Goal: Information Seeking & Learning: Understand process/instructions

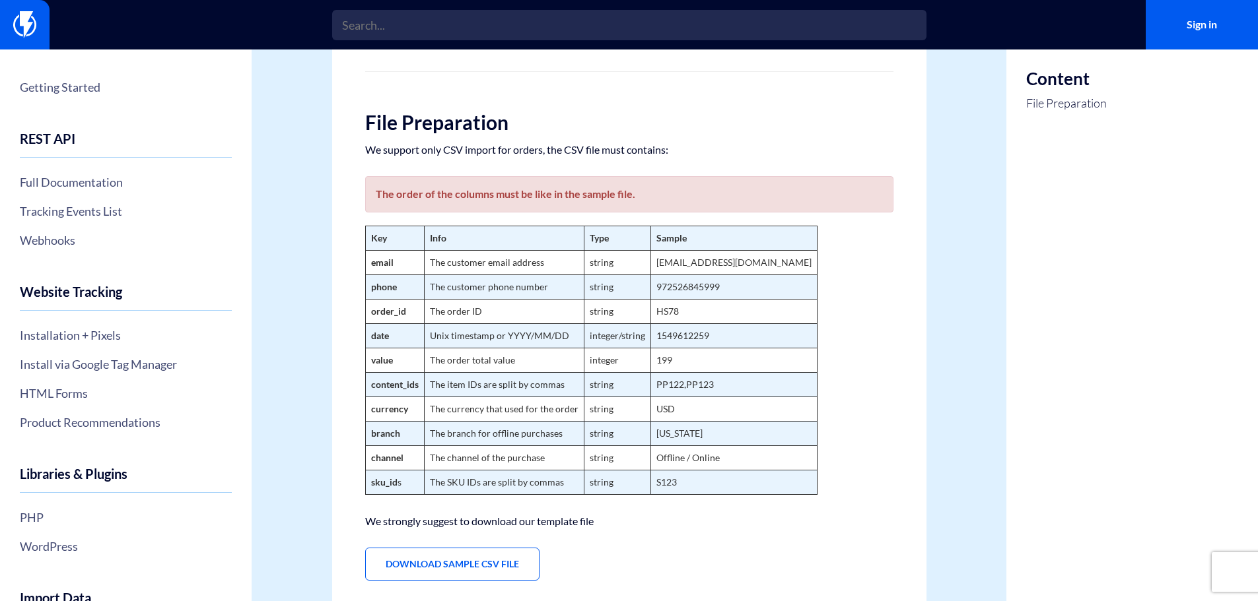
scroll to position [132, 0]
drag, startPoint x: 473, startPoint y: 265, endPoint x: 483, endPoint y: 263, distance: 10.0
click at [483, 263] on td "The customer email address" at bounding box center [504, 262] width 160 height 24
click at [485, 263] on td "The customer email address" at bounding box center [504, 262] width 160 height 24
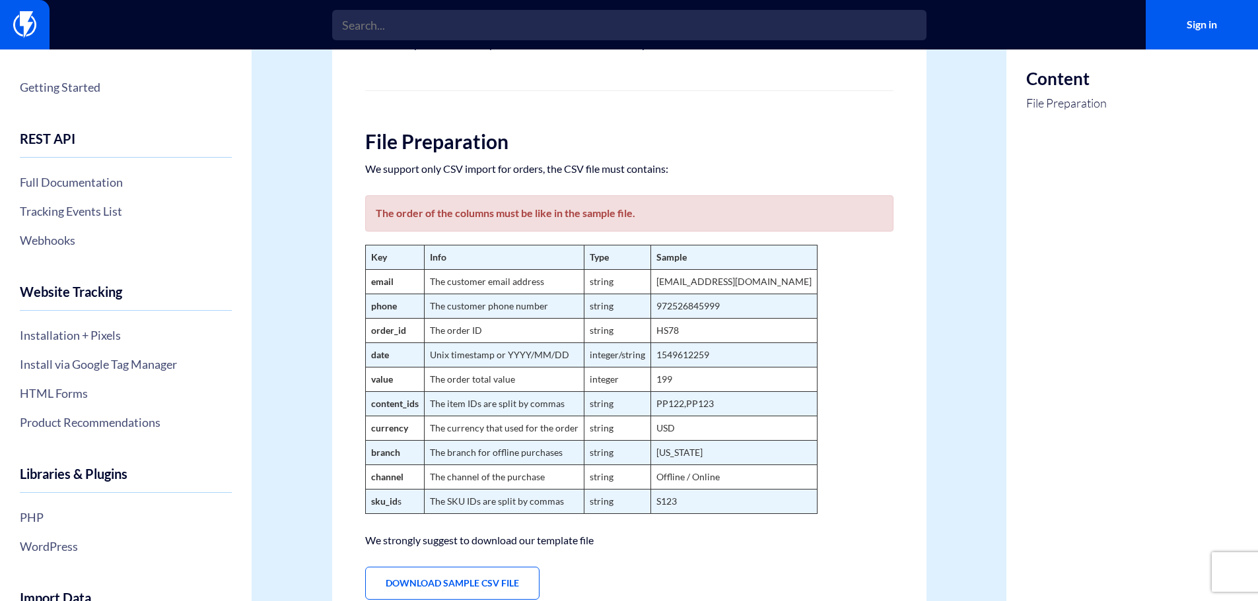
scroll to position [0, 0]
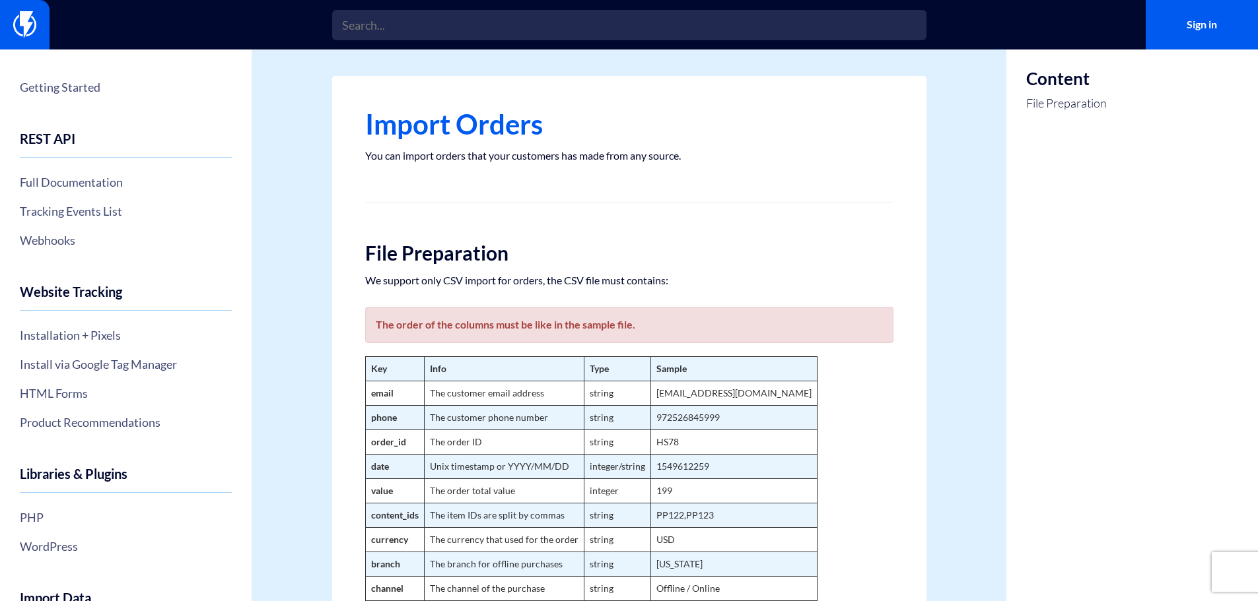
click at [683, 330] on div "The order of the columns must be like in the sample file." at bounding box center [629, 325] width 528 height 36
drag, startPoint x: 599, startPoint y: 398, endPoint x: 591, endPoint y: 399, distance: 8.0
click at [591, 399] on td "string" at bounding box center [617, 394] width 67 height 24
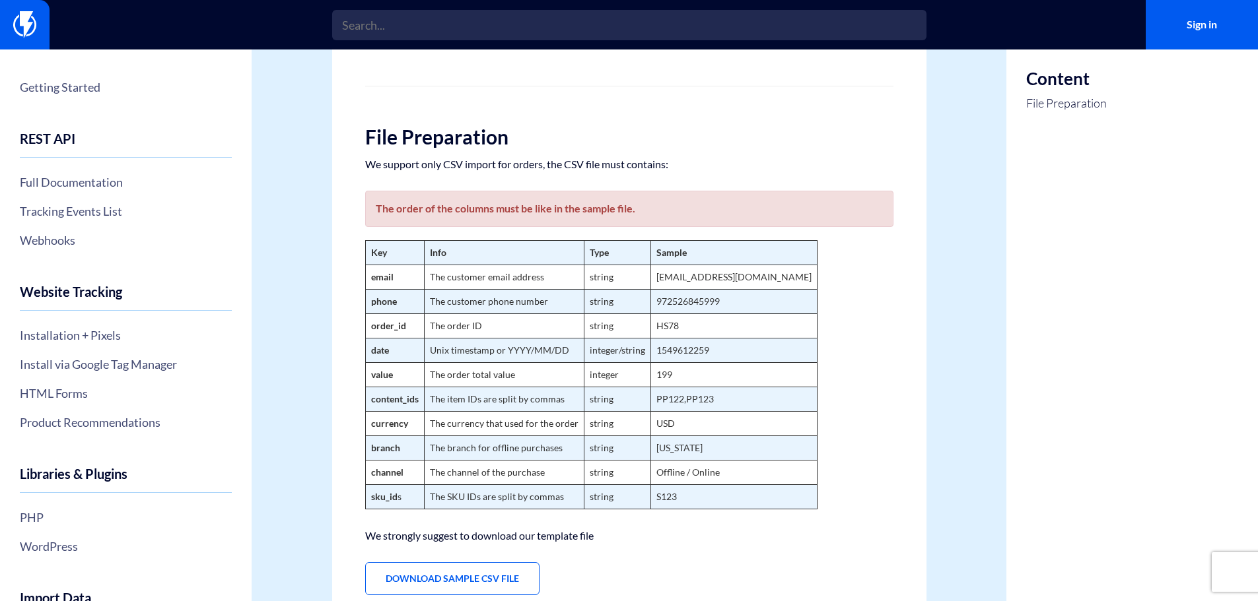
scroll to position [132, 0]
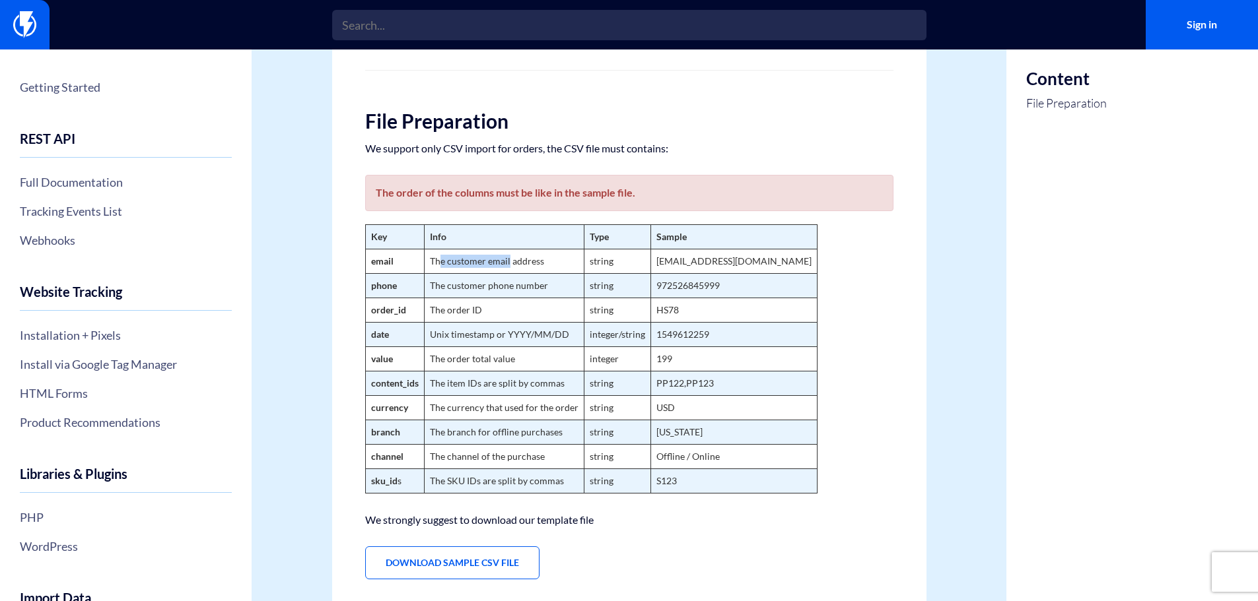
drag, startPoint x: 438, startPoint y: 262, endPoint x: 509, endPoint y: 258, distance: 71.4
click at [509, 258] on td "The customer email address" at bounding box center [504, 262] width 160 height 24
drag, startPoint x: 480, startPoint y: 259, endPoint x: 508, endPoint y: 260, distance: 28.4
click at [508, 260] on td "The customer email address" at bounding box center [504, 262] width 160 height 24
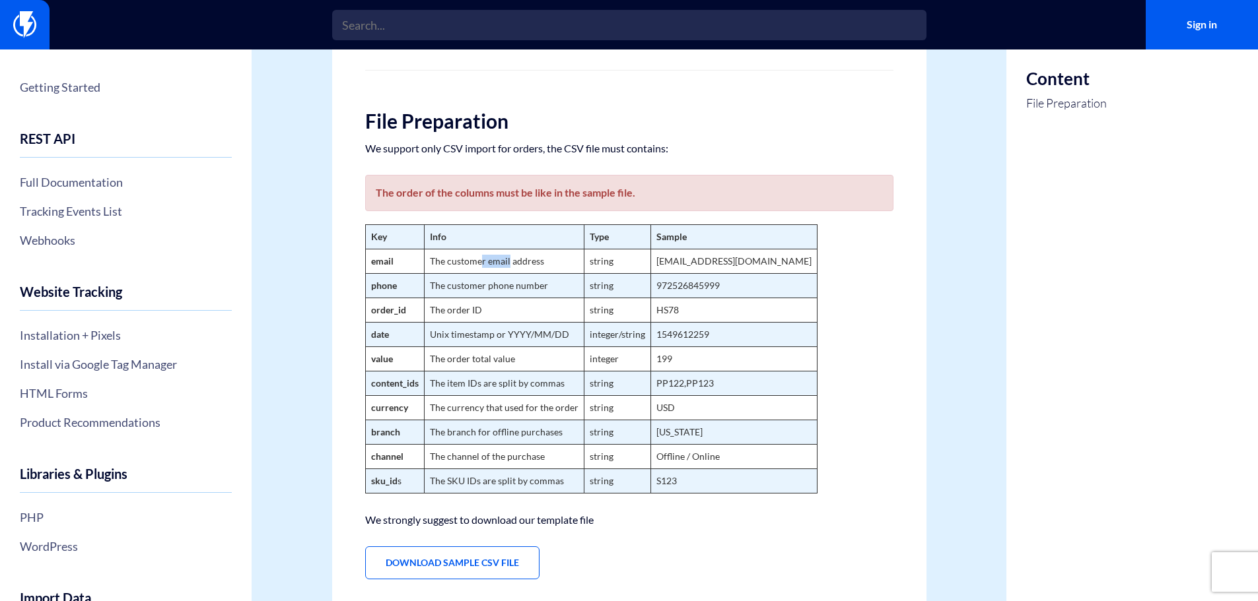
click at [508, 260] on td "The customer email address" at bounding box center [504, 262] width 160 height 24
drag, startPoint x: 460, startPoint y: 384, endPoint x: 483, endPoint y: 382, distance: 22.5
click at [483, 382] on td "The item IDs are split by commas" at bounding box center [504, 384] width 160 height 24
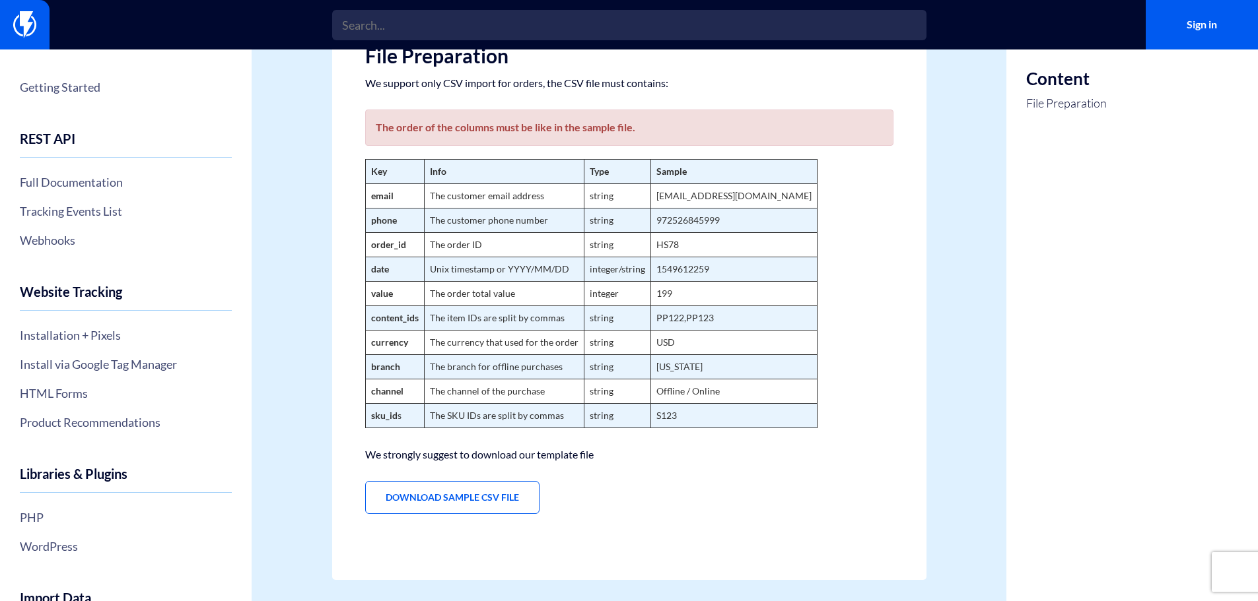
scroll to position [198, 0]
drag, startPoint x: 448, startPoint y: 418, endPoint x: 479, endPoint y: 418, distance: 31.0
click at [477, 418] on td "The SKU IDs are split by commas" at bounding box center [504, 415] width 160 height 24
click at [479, 418] on td "The SKU IDs are split by commas" at bounding box center [504, 415] width 160 height 24
click at [1211, 261] on div "Content File Preparation" at bounding box center [1132, 228] width 252 height 755
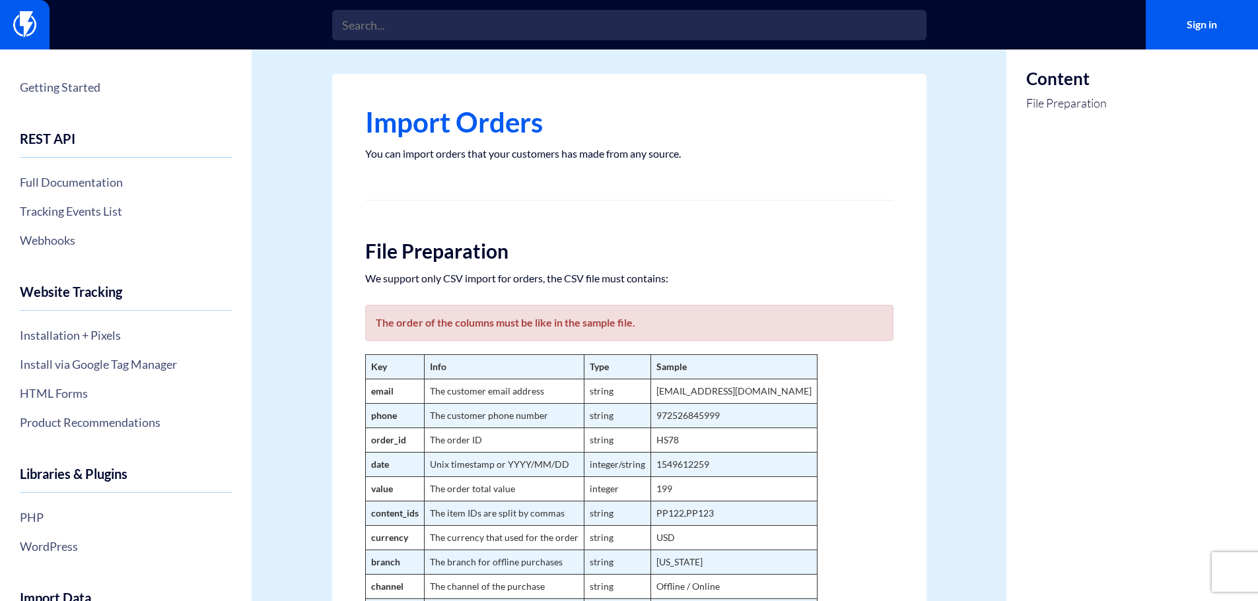
scroll to position [0, 0]
drag, startPoint x: 428, startPoint y: 137, endPoint x: 478, endPoint y: 138, distance: 49.5
click at [478, 138] on h1 "Import Orders" at bounding box center [629, 124] width 528 height 30
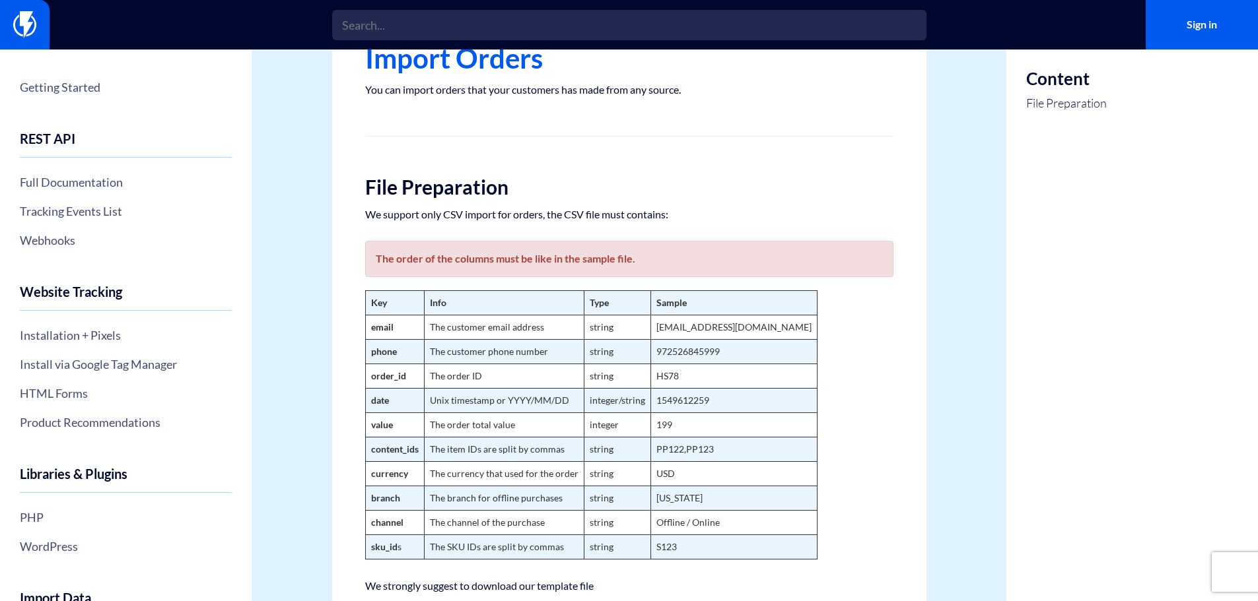
scroll to position [198, 0]
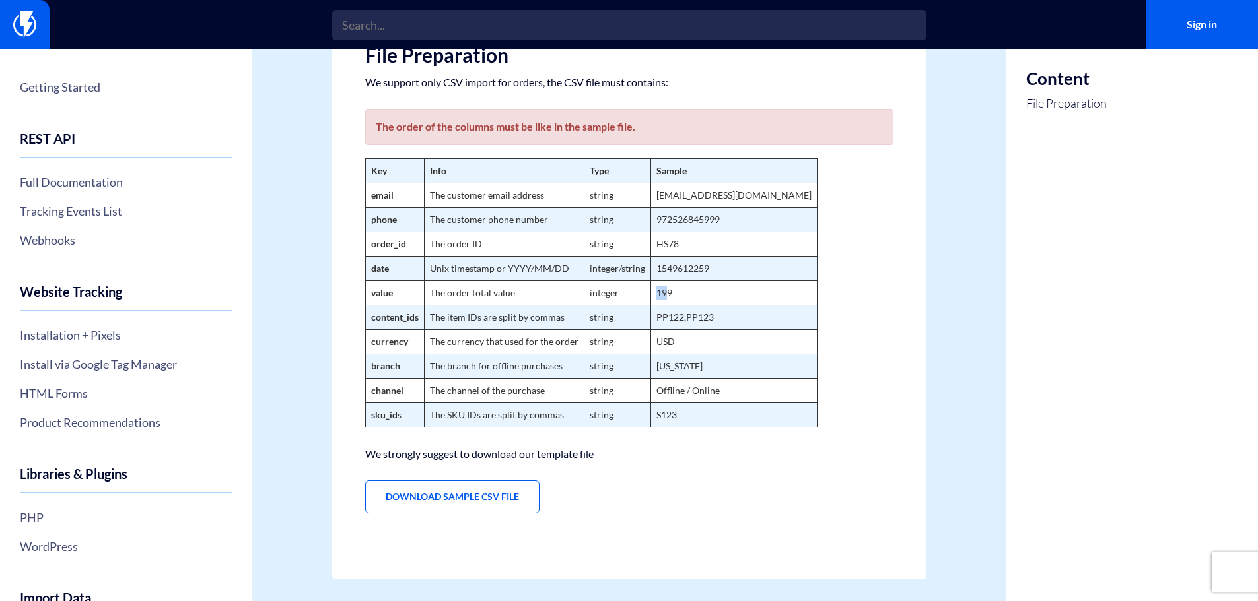
drag, startPoint x: 635, startPoint y: 288, endPoint x: 577, endPoint y: 284, distance: 58.2
click at [579, 285] on tr "value The order total value integer 199" at bounding box center [591, 293] width 452 height 24
click at [576, 283] on td "The order total value" at bounding box center [504, 293] width 160 height 24
drag, startPoint x: 447, startPoint y: 297, endPoint x: 435, endPoint y: 298, distance: 12.0
click at [435, 298] on td "The order total value" at bounding box center [504, 293] width 160 height 24
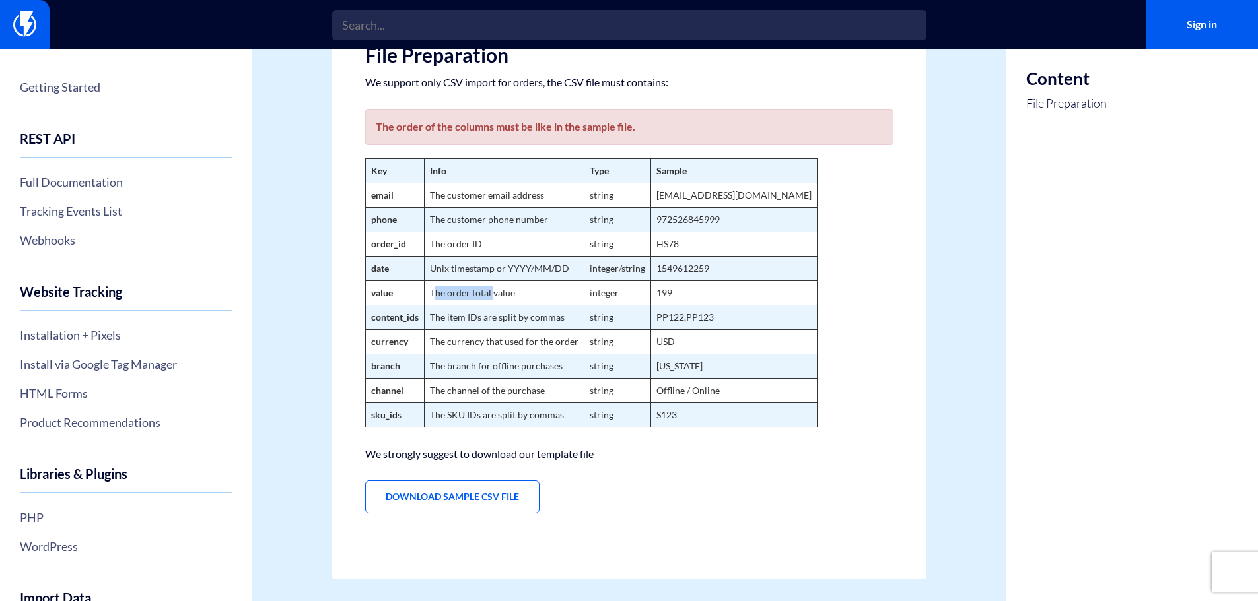
click at [435, 298] on td "The order total value" at bounding box center [504, 293] width 160 height 24
drag, startPoint x: 446, startPoint y: 297, endPoint x: 492, endPoint y: 293, distance: 46.4
click at [492, 293] on td "The order total value" at bounding box center [504, 293] width 160 height 24
drag, startPoint x: 505, startPoint y: 291, endPoint x: 448, endPoint y: 292, distance: 56.8
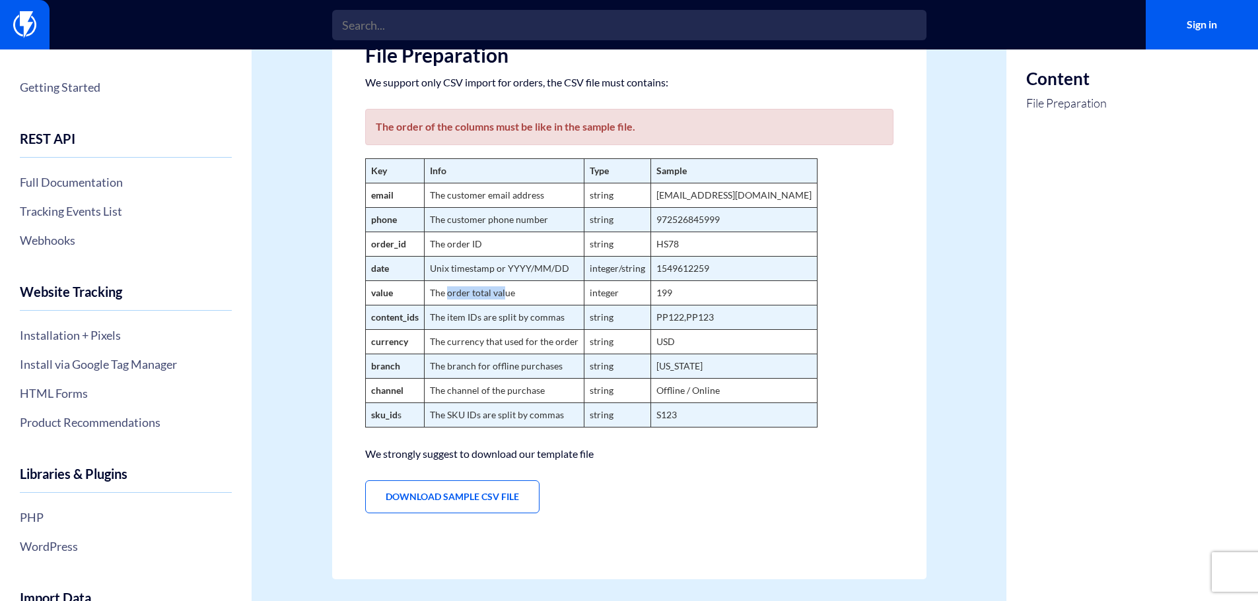
click at [448, 292] on td "The order total value" at bounding box center [504, 293] width 160 height 24
drag, startPoint x: 443, startPoint y: 290, endPoint x: 508, endPoint y: 296, distance: 65.6
click at [508, 296] on td "The order total value" at bounding box center [504, 293] width 160 height 24
click at [508, 292] on td "The order total value" at bounding box center [504, 293] width 160 height 24
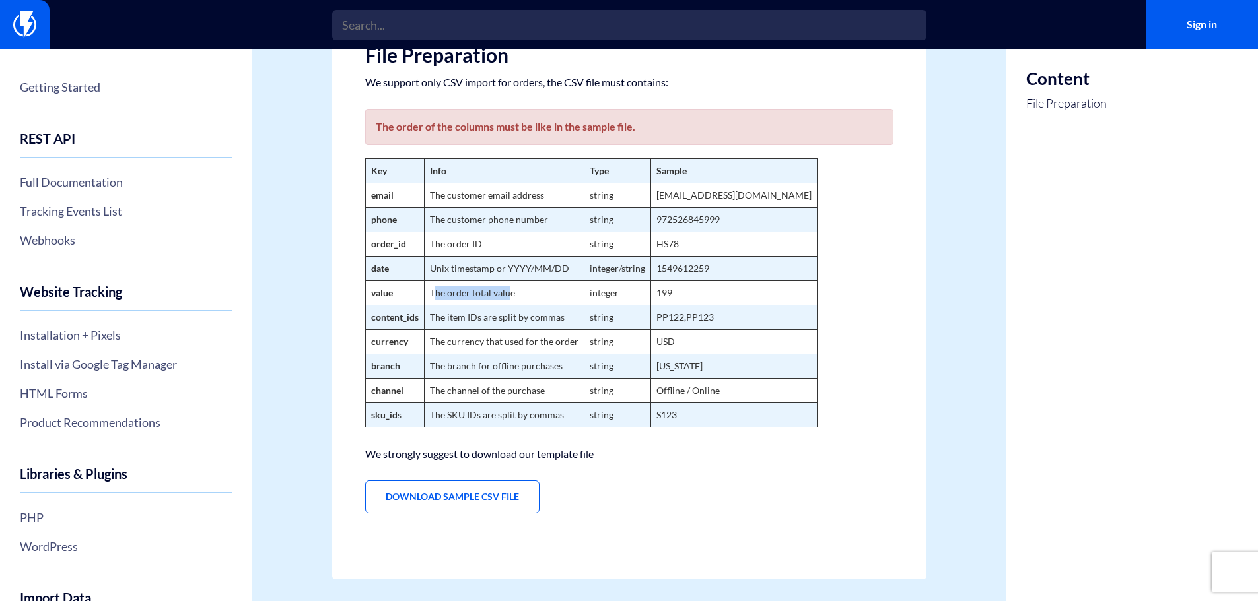
drag, startPoint x: 508, startPoint y: 291, endPoint x: 434, endPoint y: 291, distance: 73.9
click at [434, 291] on td "The order total value" at bounding box center [504, 293] width 160 height 24
click at [434, 290] on td "The order total value" at bounding box center [504, 293] width 160 height 24
drag, startPoint x: 434, startPoint y: 292, endPoint x: 510, endPoint y: 291, distance: 75.3
click at [510, 291] on td "The order total value" at bounding box center [504, 293] width 160 height 24
